Goal: Transaction & Acquisition: Purchase product/service

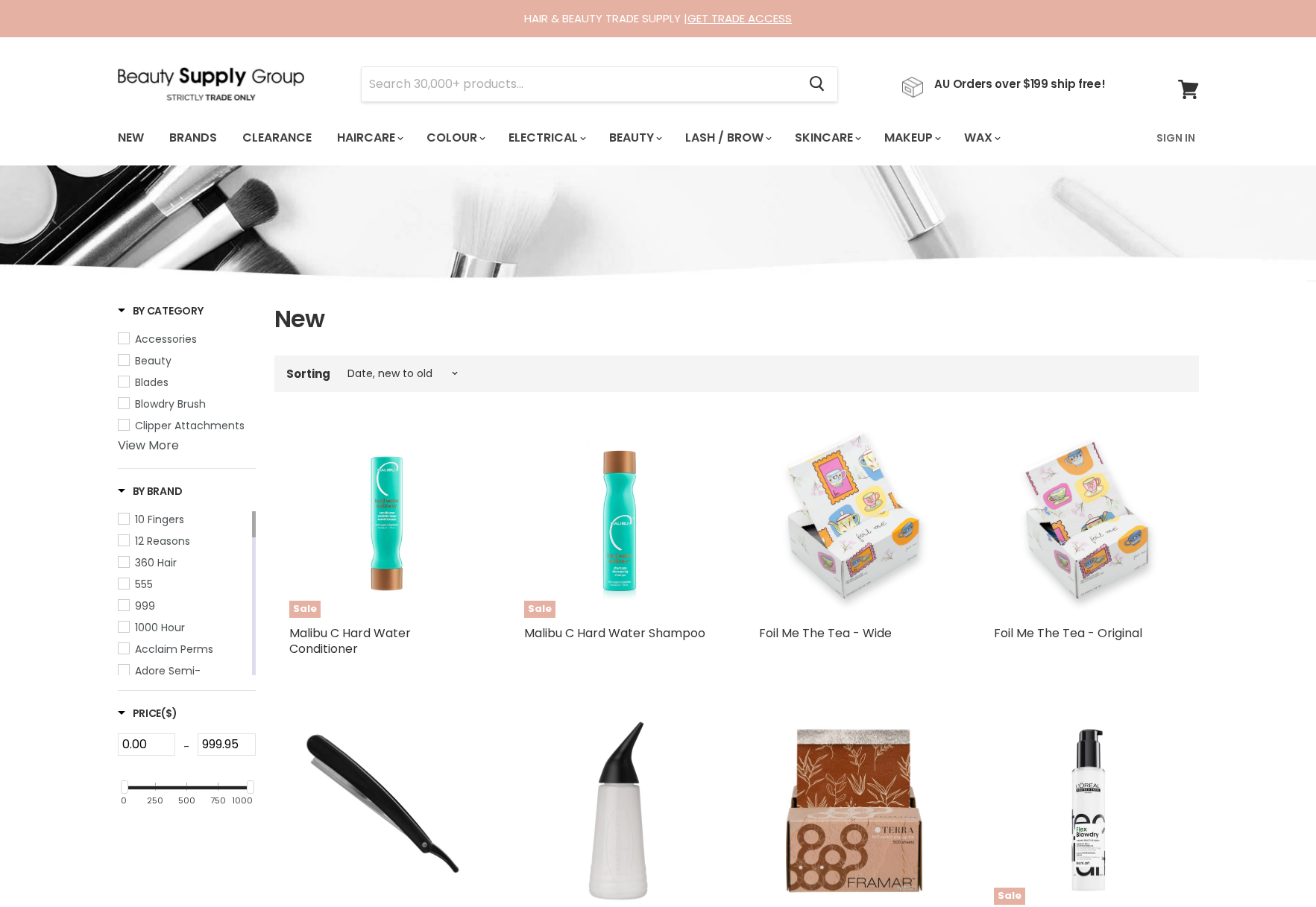
select select "created-descending"
click at [201, 136] on link "Brands" at bounding box center [194, 138] width 70 height 31
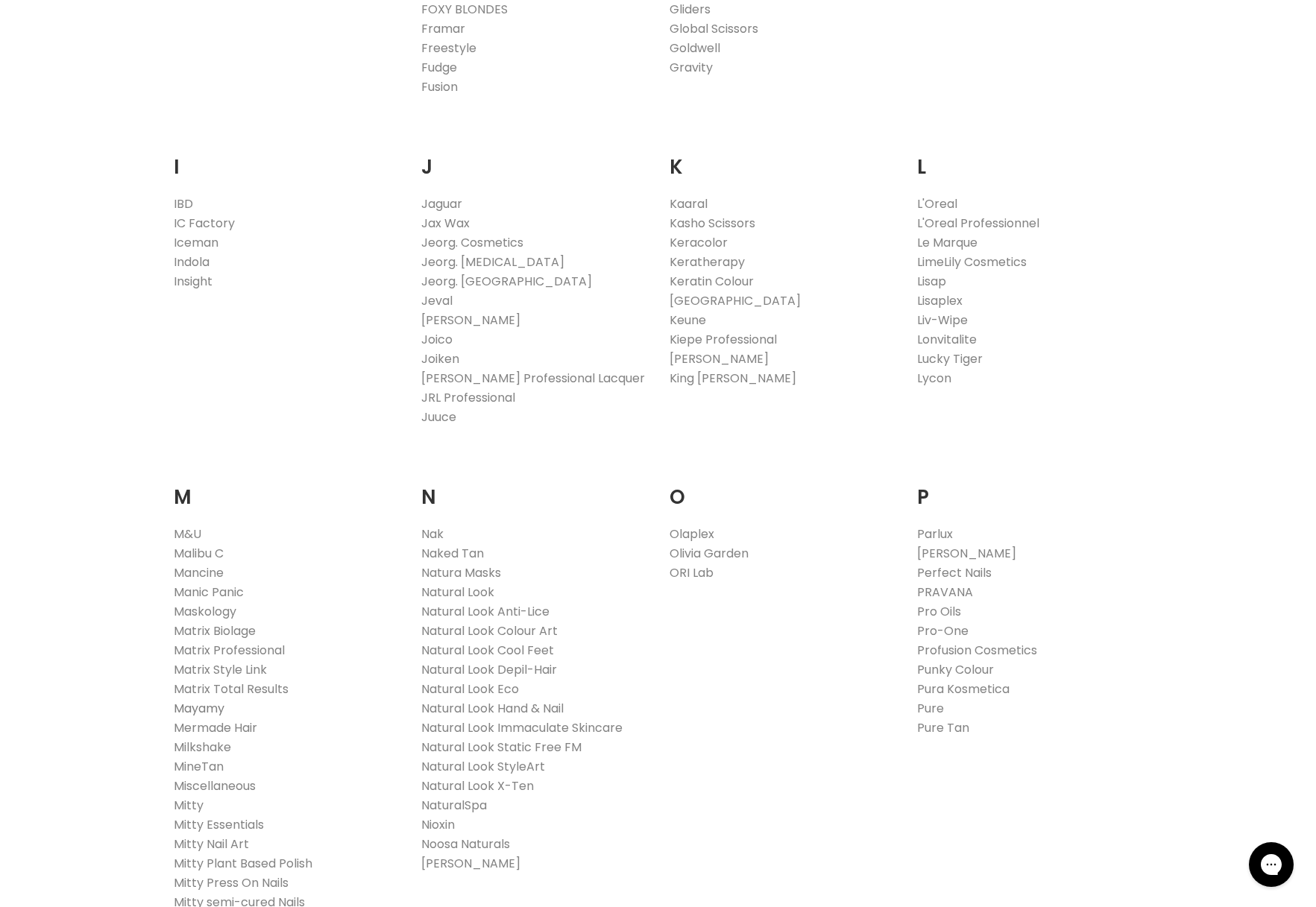
scroll to position [1281, 0]
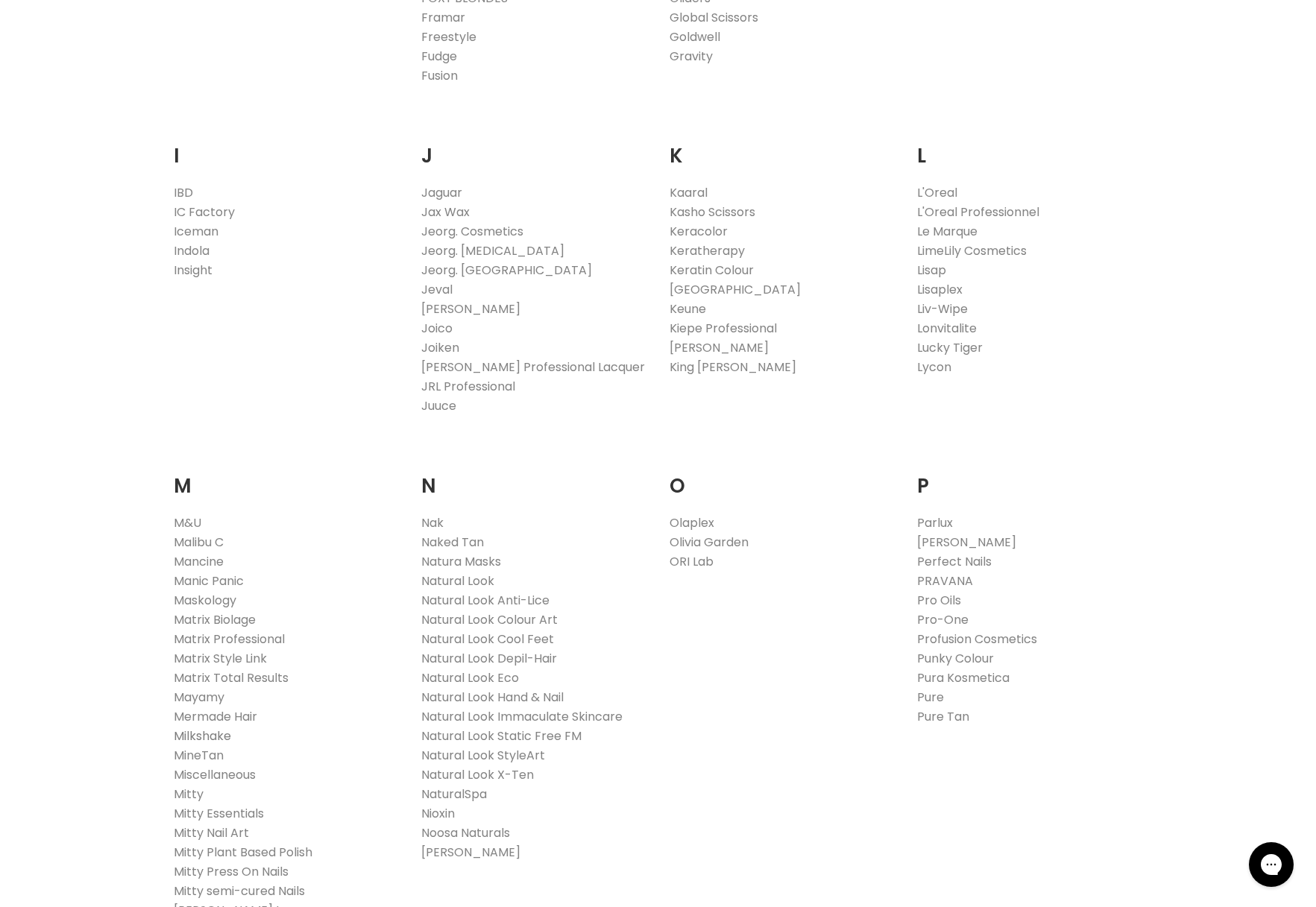
click at [221, 739] on link "Milkshake" at bounding box center [202, 736] width 58 height 18
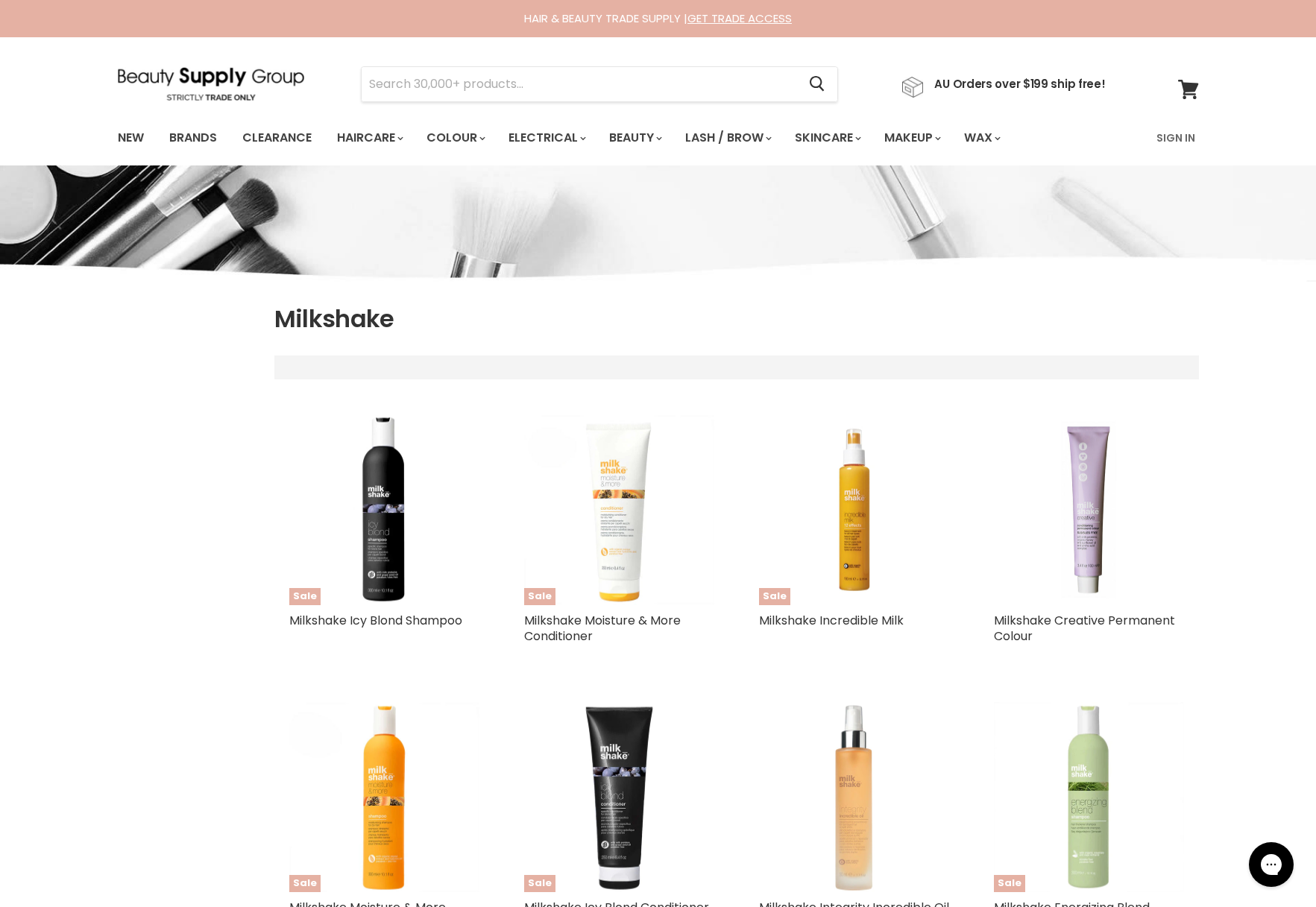
select select "manual"
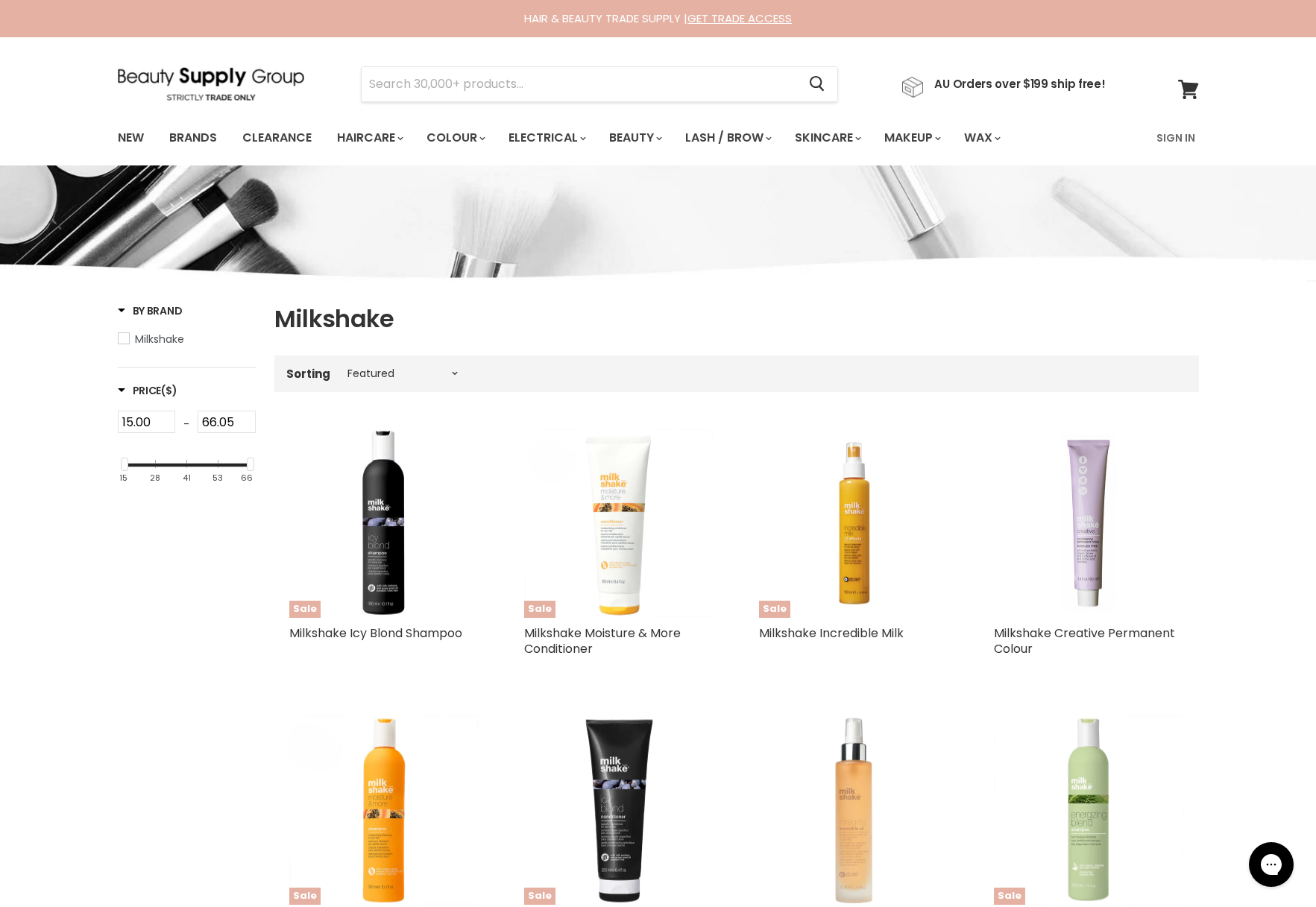
click at [1088, 552] on img "Main content" at bounding box center [1088, 523] width 190 height 190
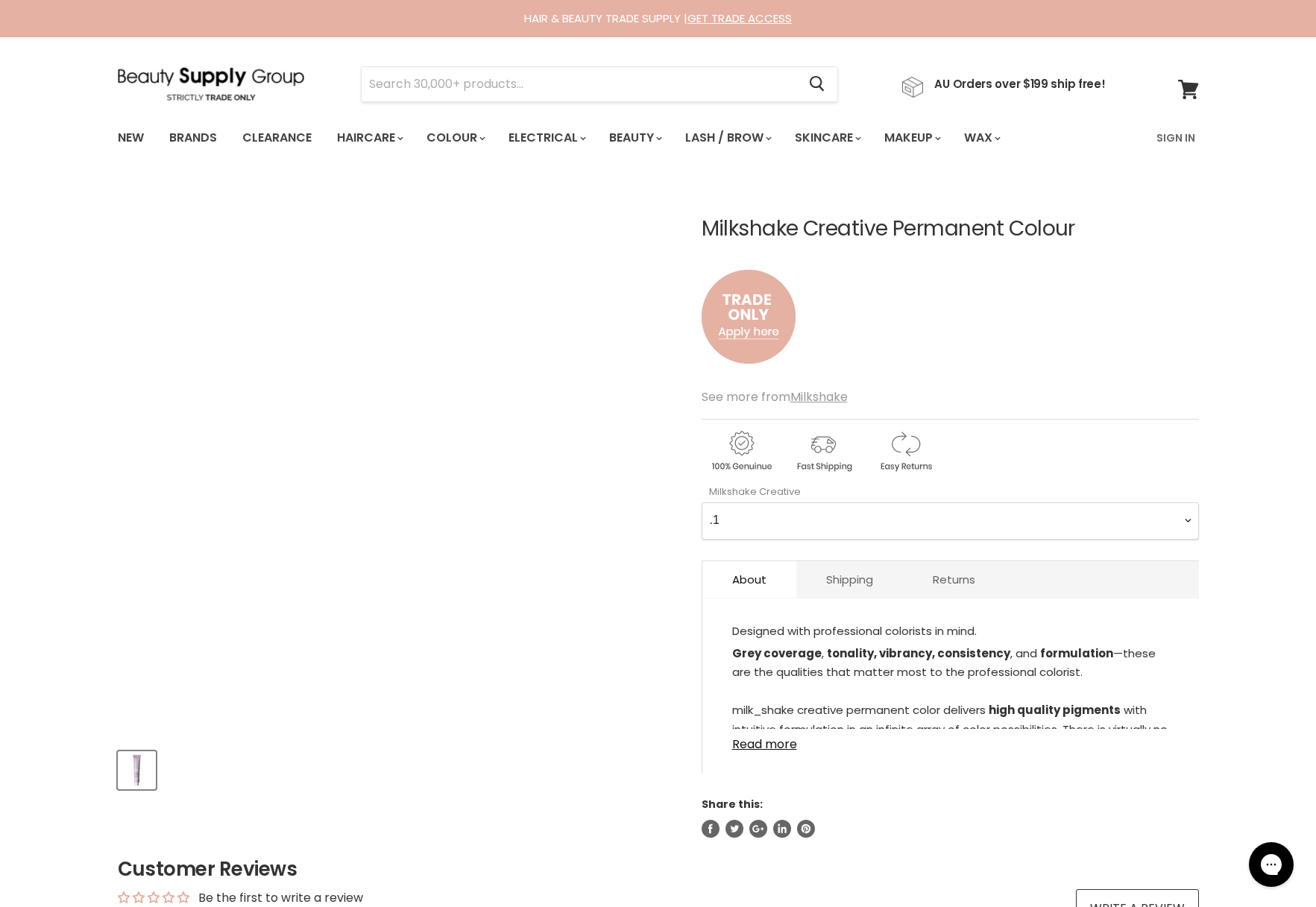
click at [770, 512] on Creative-0-0 ".1 .11 .17 .6 .7 1 1.0 1.11 1.7 10 10.0 10.00 10.1 10.17 10.76 12.00 12.01 12.0…" at bounding box center [949, 521] width 498 height 37
